Goal: Information Seeking & Learning: Check status

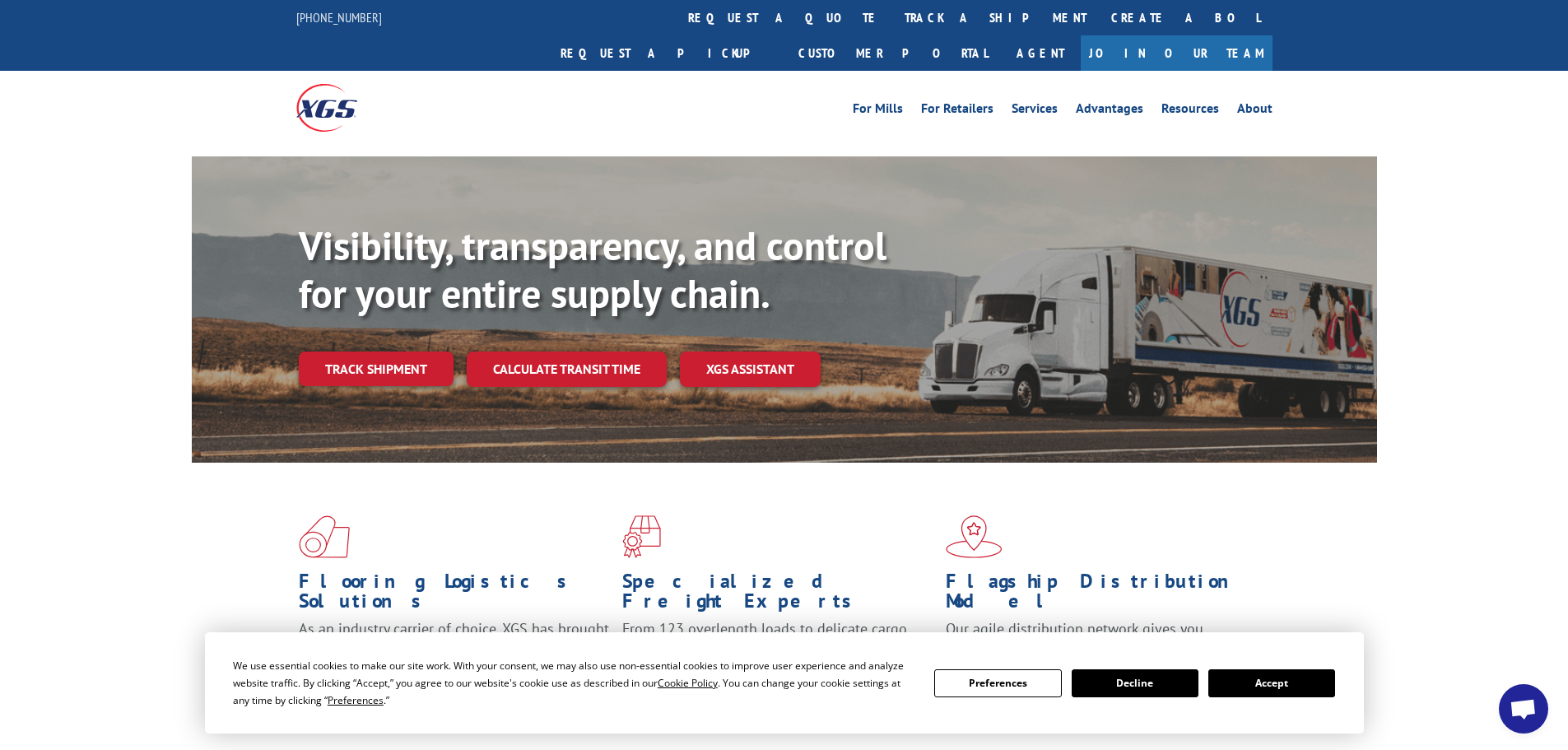
click at [400, 351] on link "Track shipment" at bounding box center [375, 369] width 155 height 35
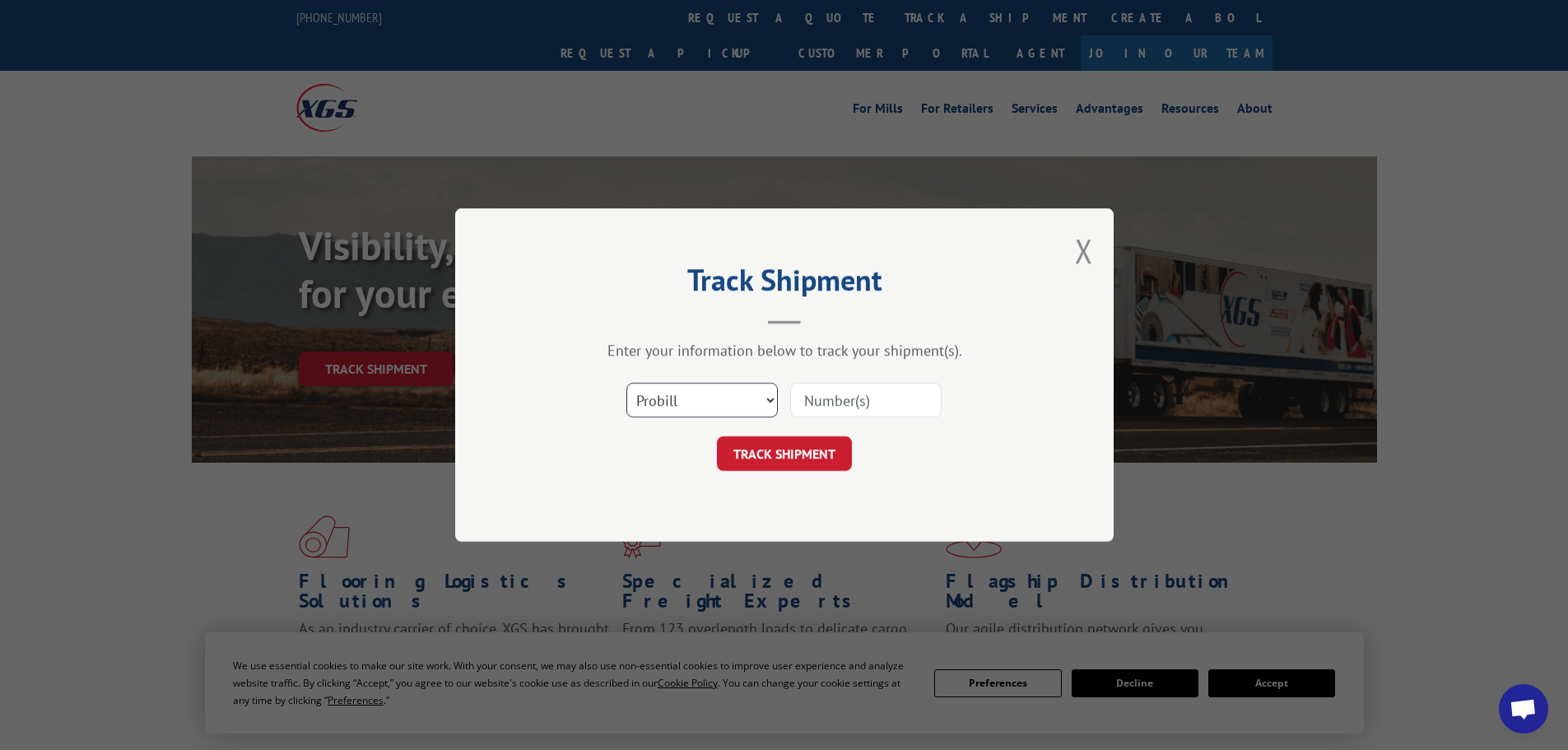
click at [735, 404] on select "Select category... Probill BOL PO" at bounding box center [702, 400] width 152 height 35
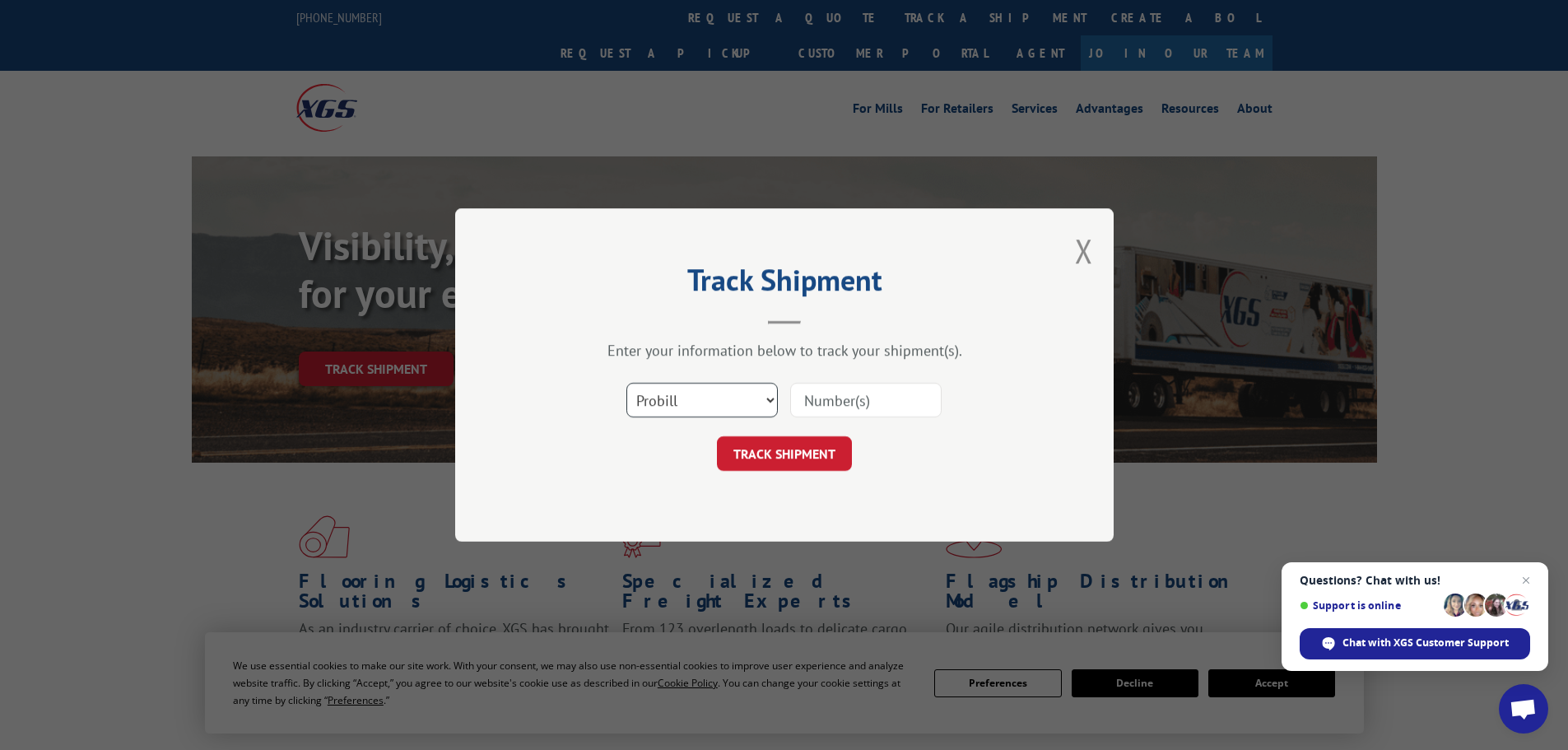
select select "po"
click at [626, 382] on select "Select category... Probill BOL PO" at bounding box center [702, 400] width 152 height 35
click at [848, 410] on input at bounding box center [866, 400] width 152 height 35
paste input "42505155"
type input "42505155"
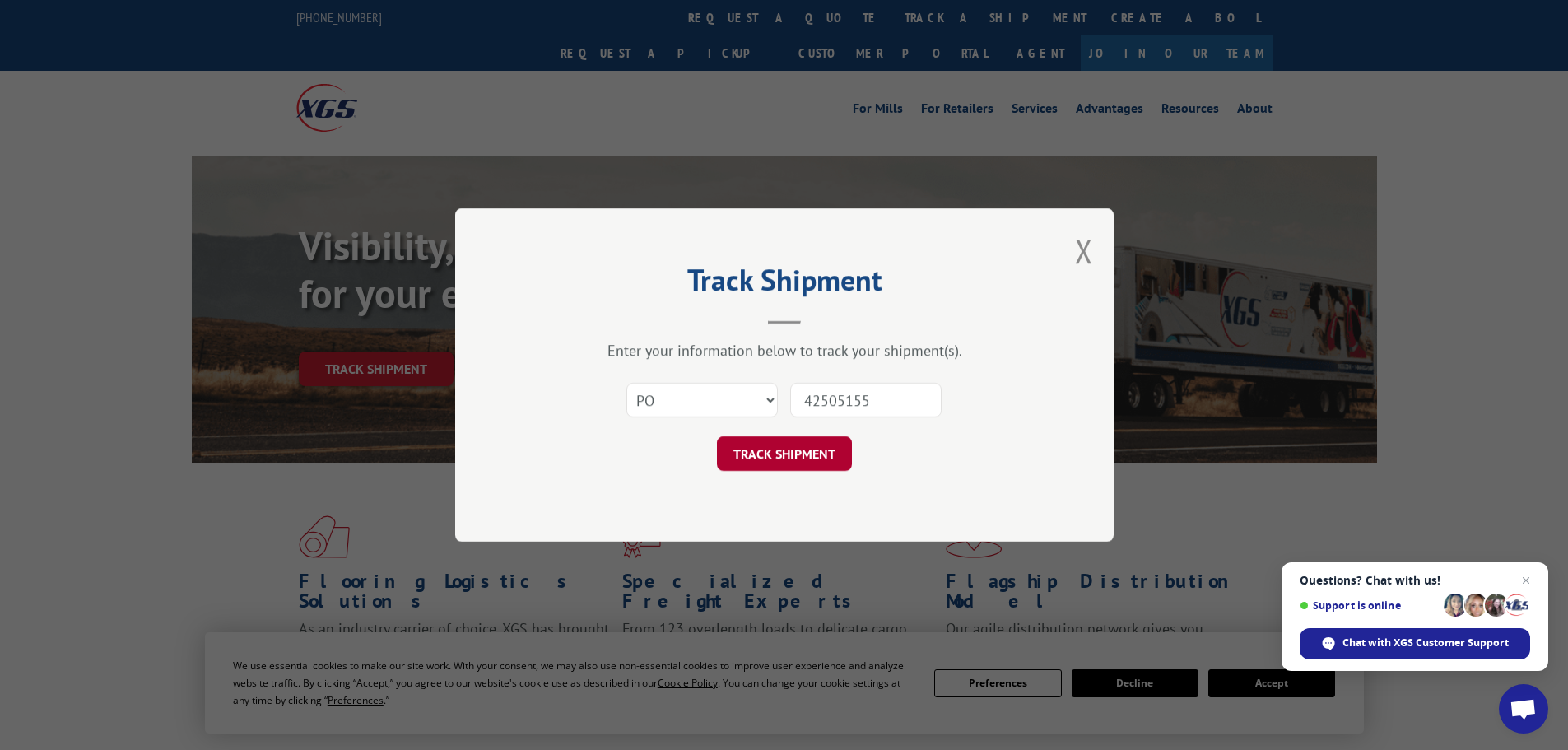
click at [819, 449] on button "TRACK SHIPMENT" at bounding box center [784, 453] width 135 height 35
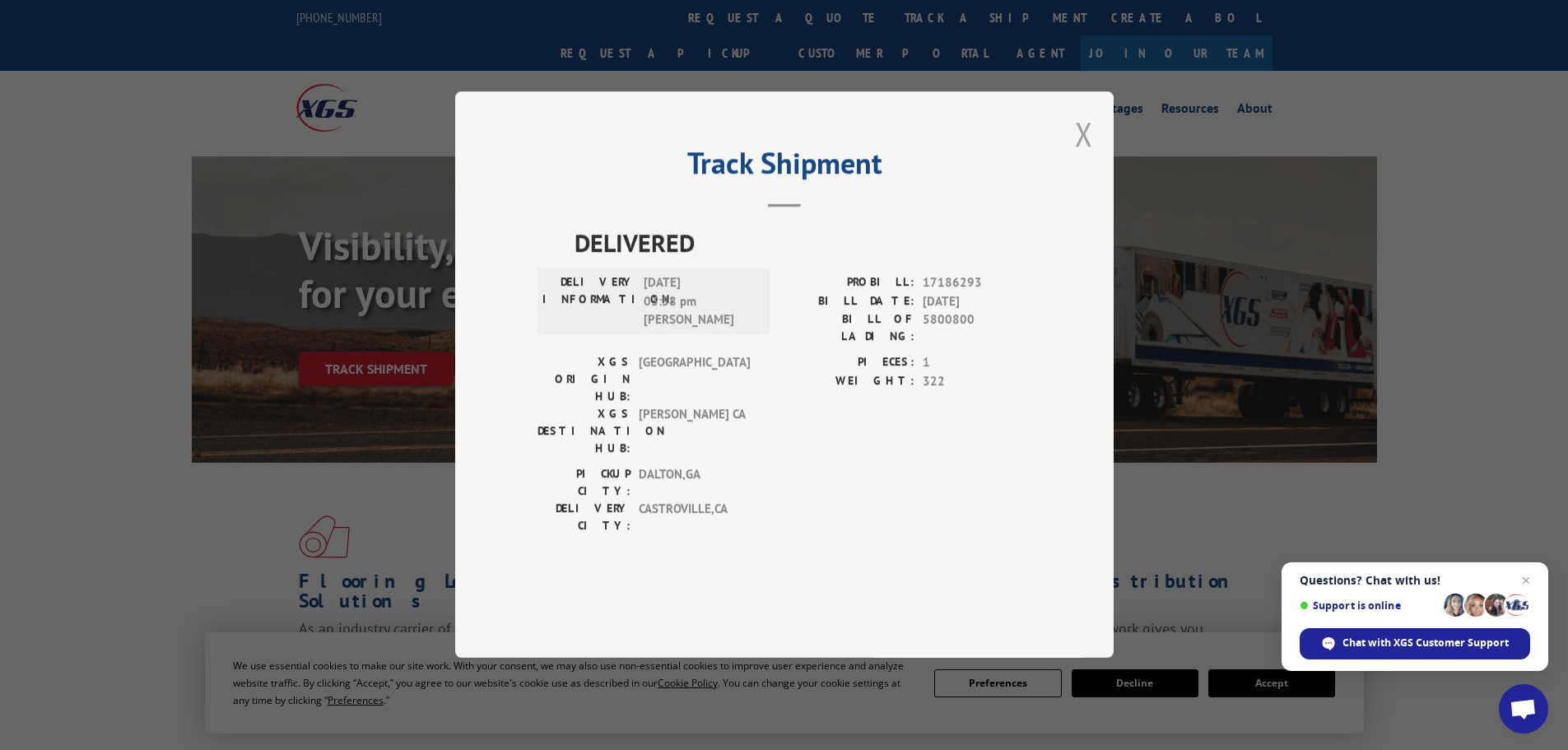
click at [1086, 156] on button "Close modal" at bounding box center [1084, 133] width 18 height 44
